Goal: Task Accomplishment & Management: Manage account settings

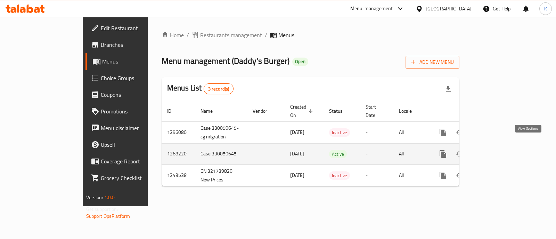
click at [497, 150] on icon "enhanced table" at bounding box center [493, 154] width 8 height 8
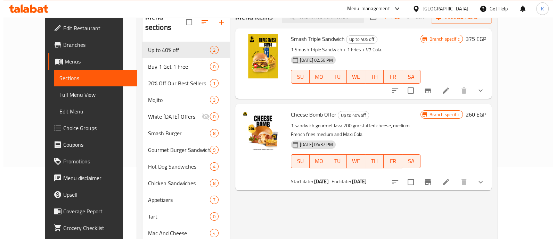
scroll to position [73, 0]
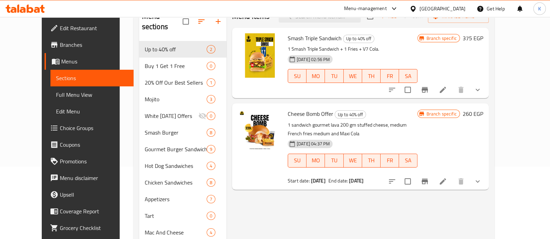
click at [428, 180] on icon "Branch-specific-item" at bounding box center [424, 182] width 6 height 6
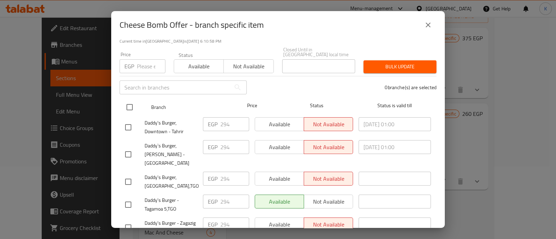
scroll to position [0, 0]
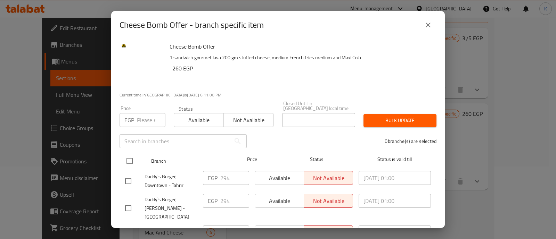
click at [129, 157] on input "checkbox" at bounding box center [129, 161] width 15 height 15
checkbox input "true"
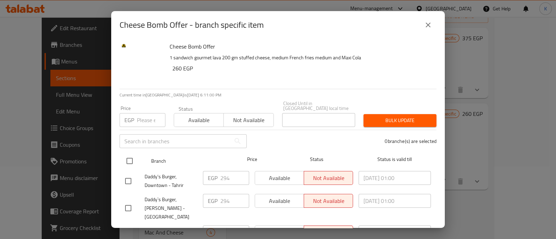
checkbox input "true"
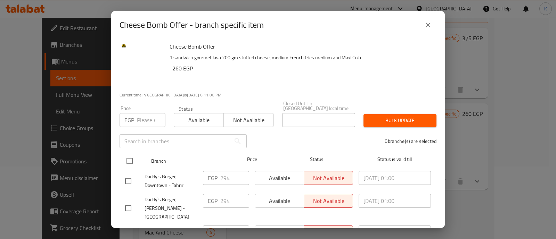
checkbox input "true"
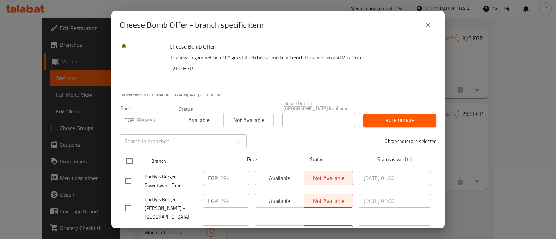
checkbox input "true"
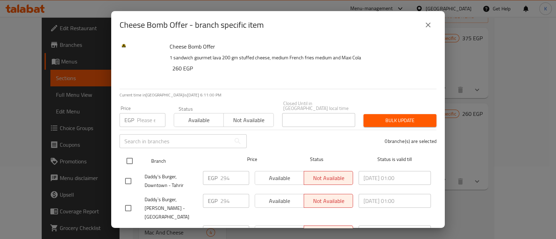
checkbox input "true"
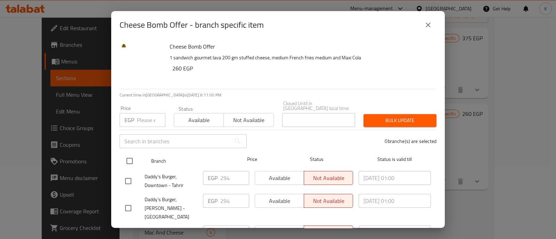
checkbox input "true"
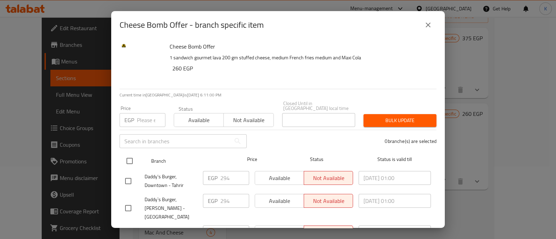
checkbox input "true"
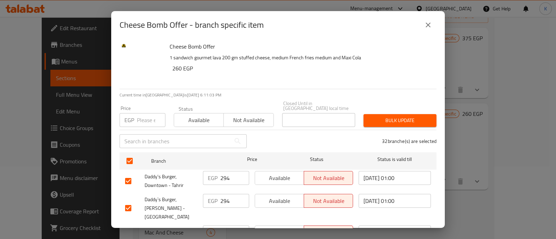
click at [228, 115] on span "Not available" at bounding box center [249, 120] width 44 height 10
click at [384, 117] on span "Bulk update" at bounding box center [400, 120] width 62 height 9
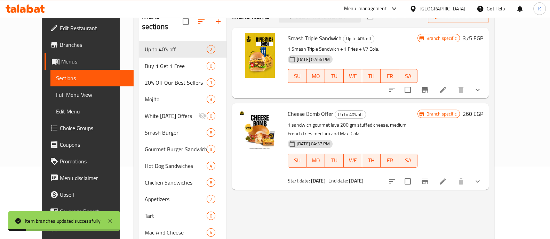
click at [428, 181] on icon "Branch-specific-item" at bounding box center [424, 182] width 6 height 6
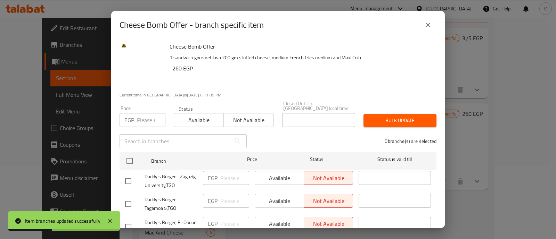
click at [429, 24] on icon "close" at bounding box center [428, 25] width 8 height 8
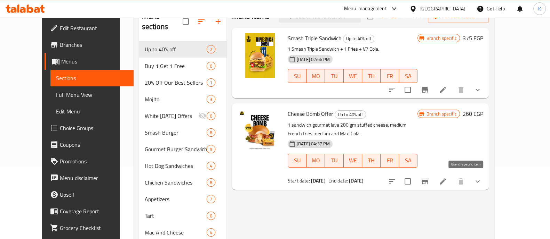
click at [428, 181] on icon "Branch-specific-item" at bounding box center [424, 182] width 6 height 6
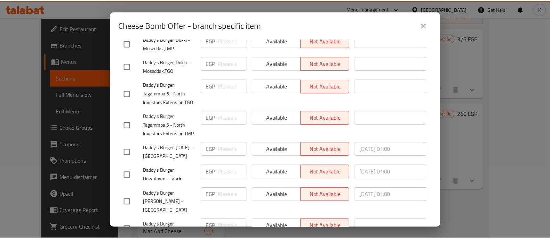
scroll to position [749, 0]
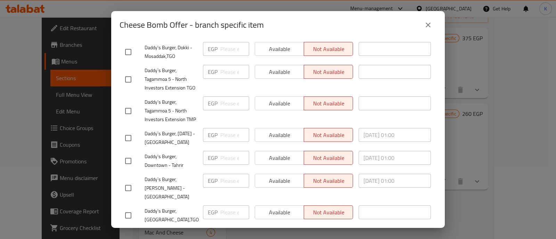
click at [424, 25] on icon "close" at bounding box center [428, 25] width 8 height 8
